Goal: Task Accomplishment & Management: Manage account settings

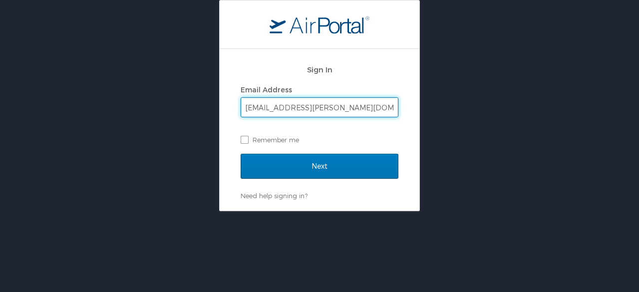
type input "alexia.vasquez@goosehead.com"
click at [241, 154] on input "Next" at bounding box center [320, 166] width 158 height 25
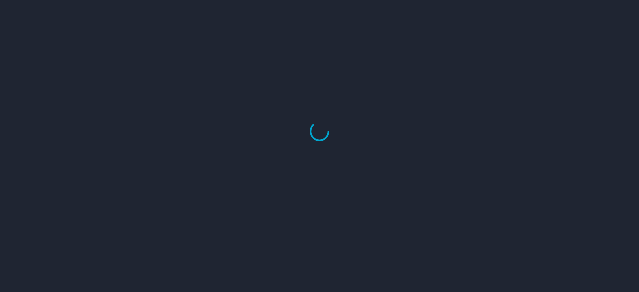
select select "US"
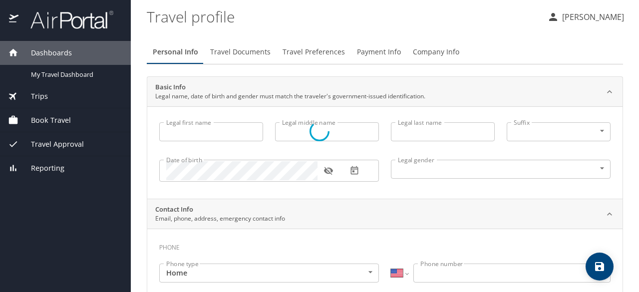
type input "Alexia"
type input "Renee"
type input "Vasquez"
type input "Female"
type input "[DEMOGRAPHIC_DATA]"
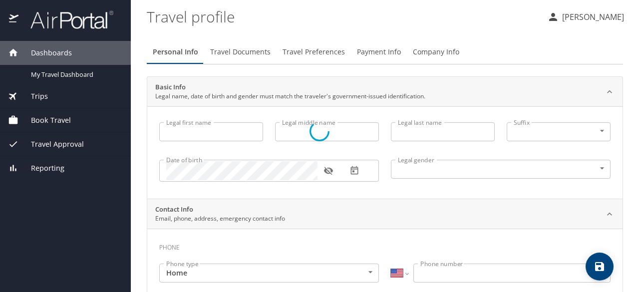
type input "[PERSON_NAME]"
type input "[PHONE_NUMBER]"
type input "[GEOGRAPHIC_DATA]"
type input "[US_STATE]"
select select "US"
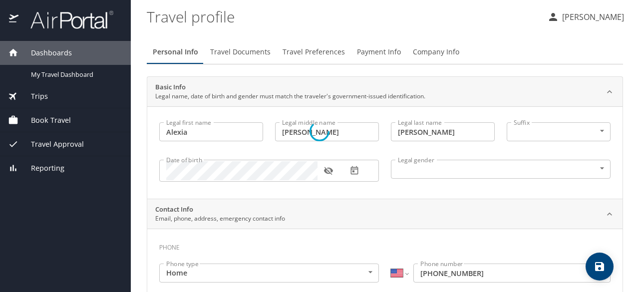
select select "US"
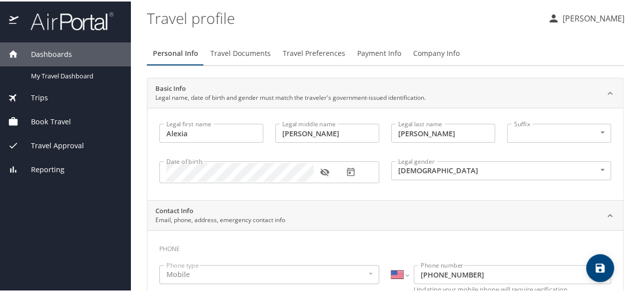
click at [62, 121] on span "Book Travel" at bounding box center [44, 120] width 52 height 11
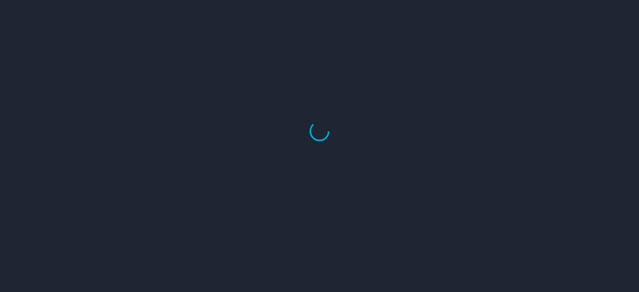
select select "US"
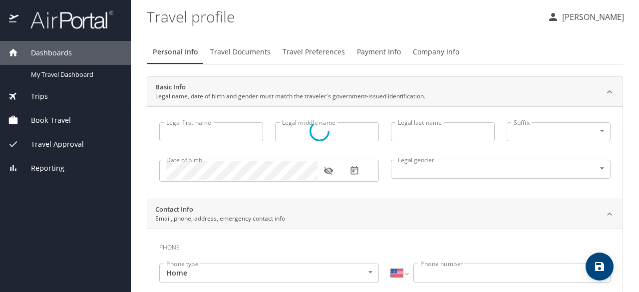
type input "Alexia"
type input "[PERSON_NAME]"
type input "[DEMOGRAPHIC_DATA]"
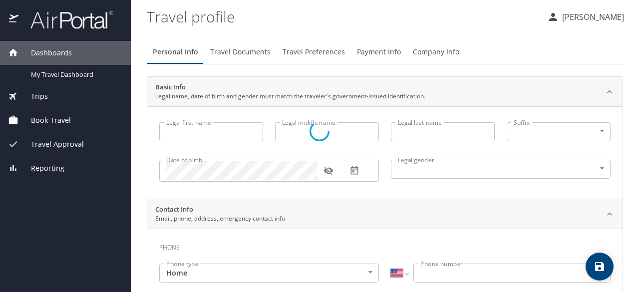
type input "[PERSON_NAME]"
type input "[PHONE_NUMBER]"
type input "[GEOGRAPHIC_DATA]"
type input "[US_STATE]"
select select "US"
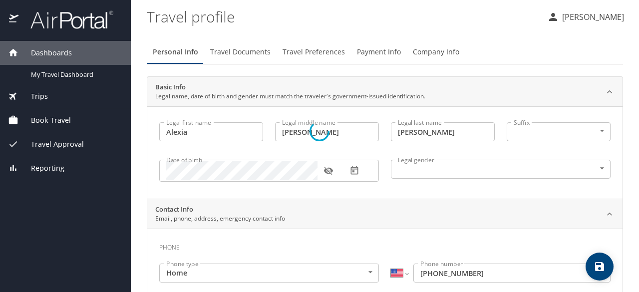
select select "US"
click at [387, 50] on span "Payment Info" at bounding box center [379, 52] width 44 height 12
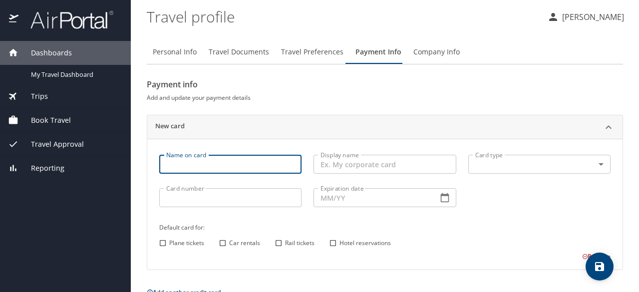
click at [205, 164] on input "Name on card" at bounding box center [230, 164] width 142 height 19
type input "[PERSON_NAME]"
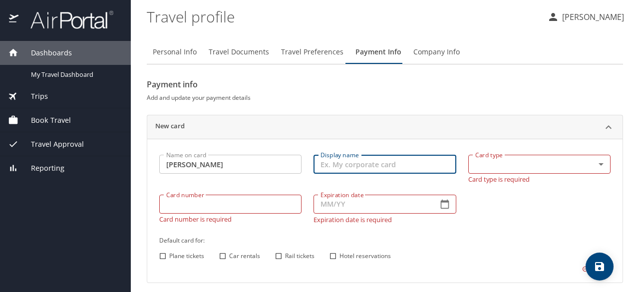
click at [409, 168] on input "Display name" at bounding box center [385, 164] width 142 height 19
type input "frost"
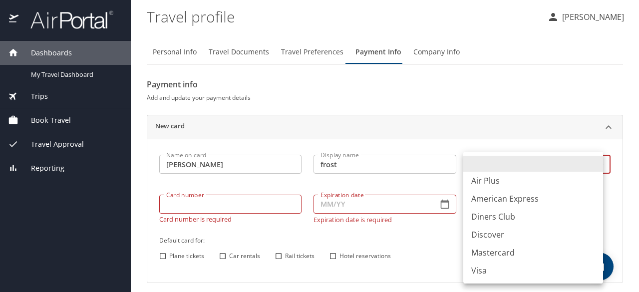
click at [493, 267] on li "Visa" at bounding box center [534, 271] width 140 height 18
type input "VI"
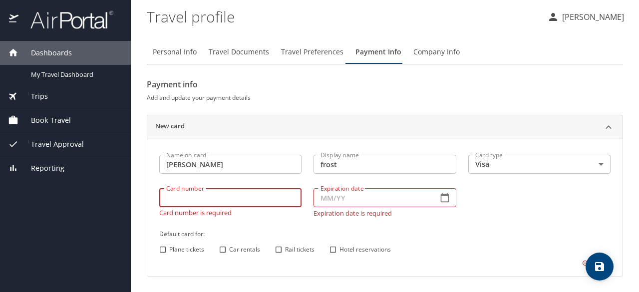
click at [199, 210] on div "Card number Card number Card number is required" at bounding box center [230, 202] width 154 height 40
type input "[CREDIT_CARD_NUMBER]"
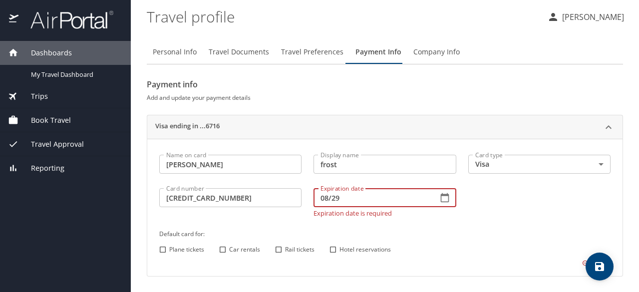
scroll to position [27, 0]
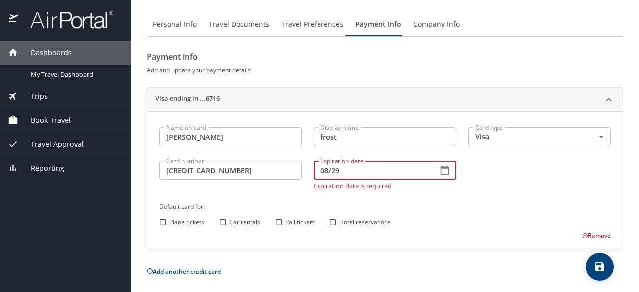
type input "08/29"
click at [334, 223] on input "Hotel reservations" at bounding box center [333, 222] width 13 height 13
checkbox input "true"
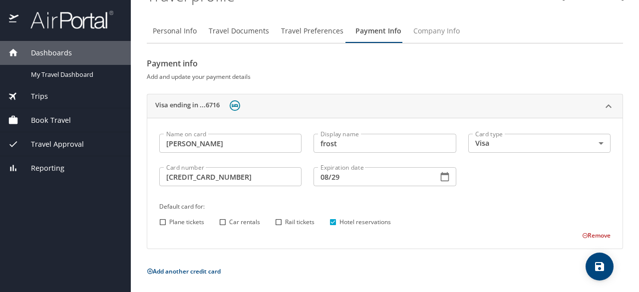
click at [439, 28] on span "Company Info" at bounding box center [437, 31] width 46 height 12
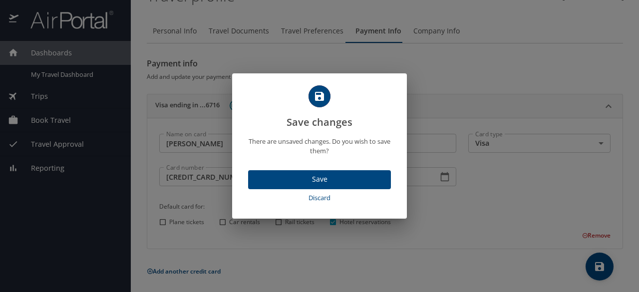
click at [350, 176] on span "Save" at bounding box center [319, 179] width 127 height 12
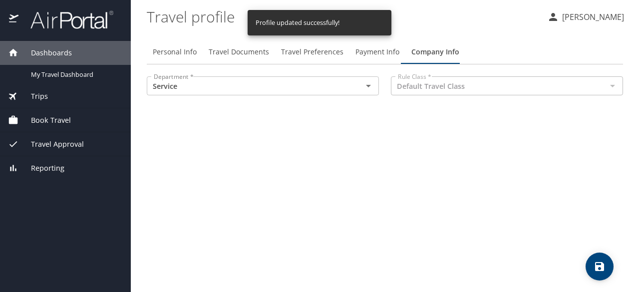
scroll to position [0, 0]
click at [298, 51] on span "Travel Preferences" at bounding box center [312, 52] width 62 height 12
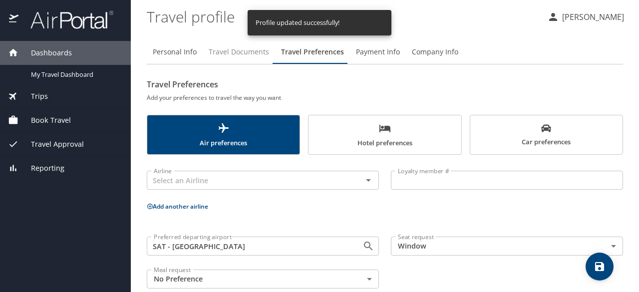
click at [250, 53] on span "Travel Documents" at bounding box center [239, 52] width 60 height 12
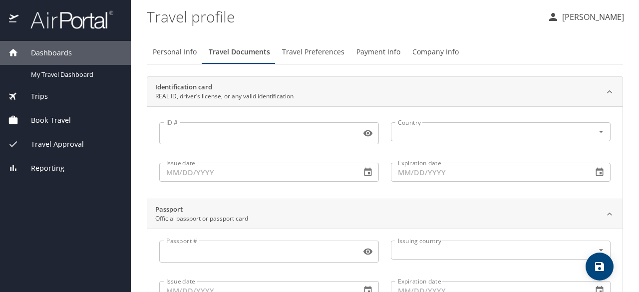
click at [212, 136] on input "ID #" at bounding box center [258, 133] width 198 height 19
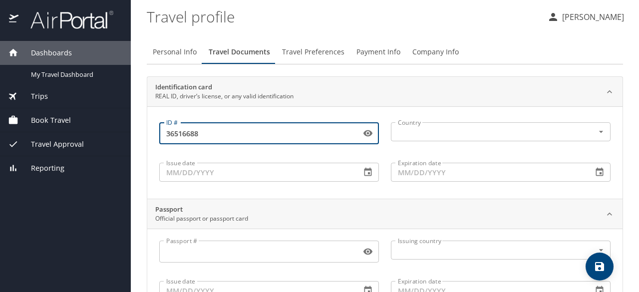
type input "36516688"
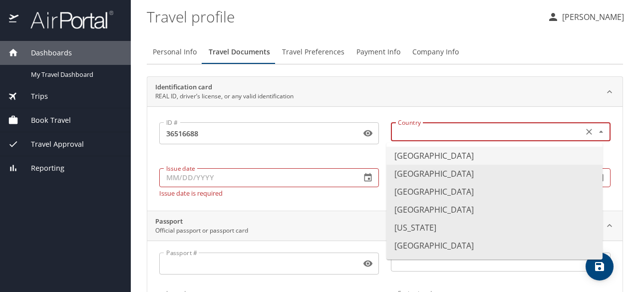
click at [449, 130] on input "text" at bounding box center [486, 131] width 184 height 13
click at [437, 157] on li "[GEOGRAPHIC_DATA]" at bounding box center [495, 156] width 216 height 18
type input "[GEOGRAPHIC_DATA]"
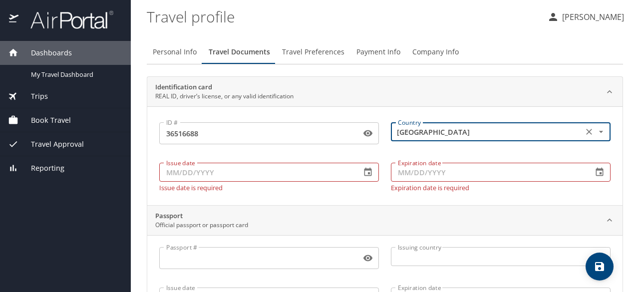
click at [238, 173] on input "Issue date" at bounding box center [256, 172] width 194 height 19
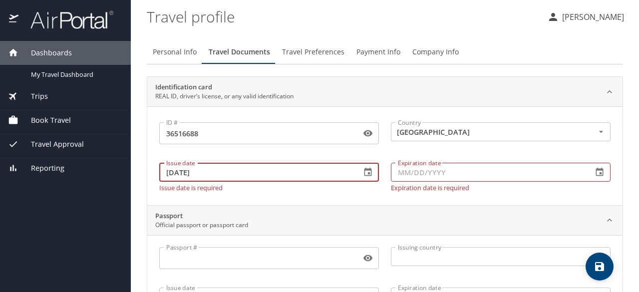
type input "[DATE]"
click at [429, 172] on input "Expiration date" at bounding box center [488, 172] width 194 height 19
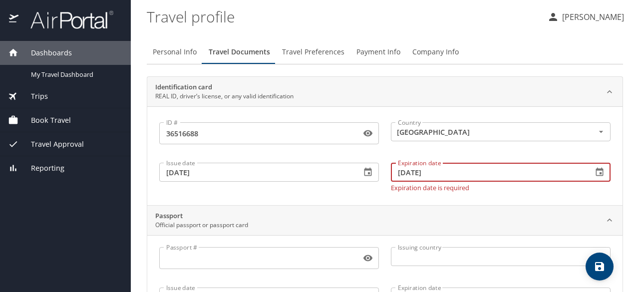
type input "[DATE]"
click at [339, 192] on div "ID # 36516688 ID # Country [GEOGRAPHIC_DATA] Country Issue date [DATE] Issue da…" at bounding box center [385, 155] width 476 height 99
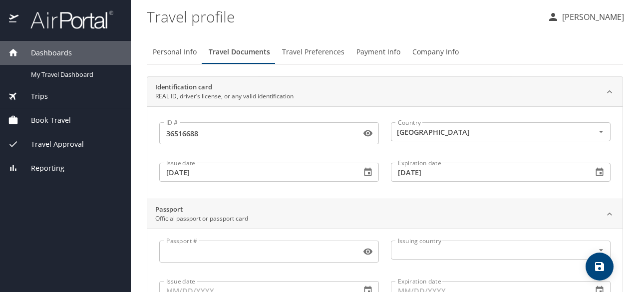
click at [173, 56] on span "Personal Info" at bounding box center [175, 52] width 44 height 12
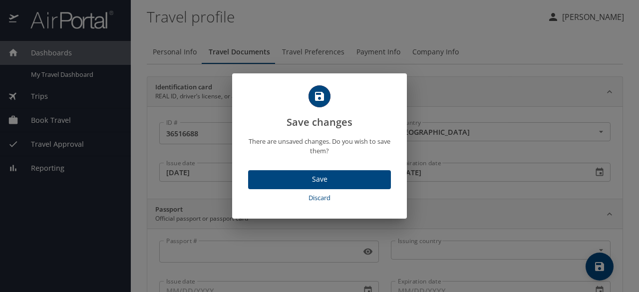
click at [339, 178] on span "Save" at bounding box center [319, 179] width 127 height 12
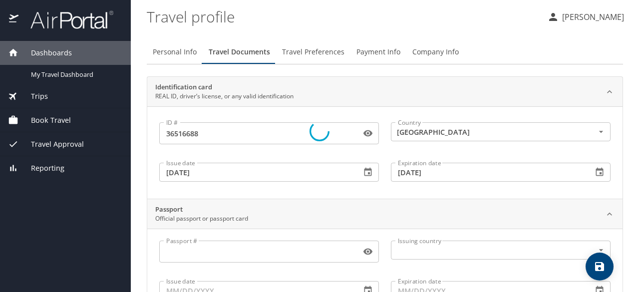
select select "US"
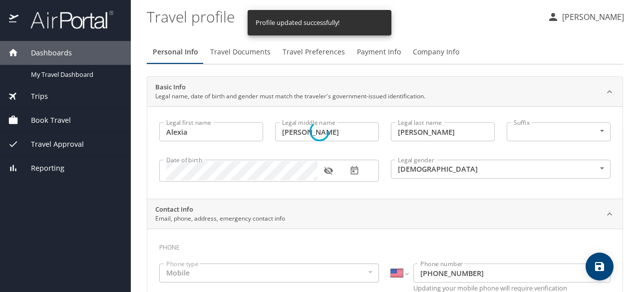
select select "US"
click at [53, 103] on div "Trips" at bounding box center [65, 96] width 131 height 24
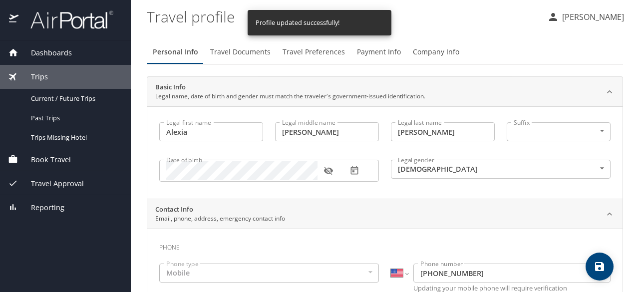
click at [66, 159] on span "Book Travel" at bounding box center [44, 159] width 52 height 11
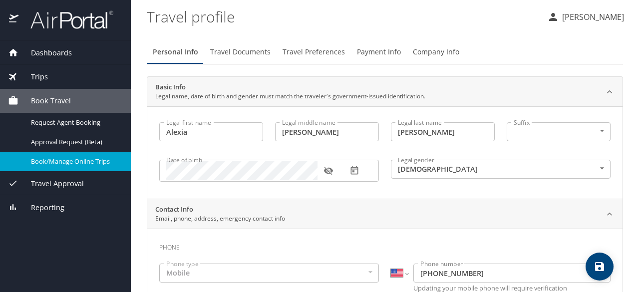
click at [65, 162] on span "Book/Manage Online Trips" at bounding box center [75, 161] width 88 height 9
